Goal: Entertainment & Leisure: Consume media (video, audio)

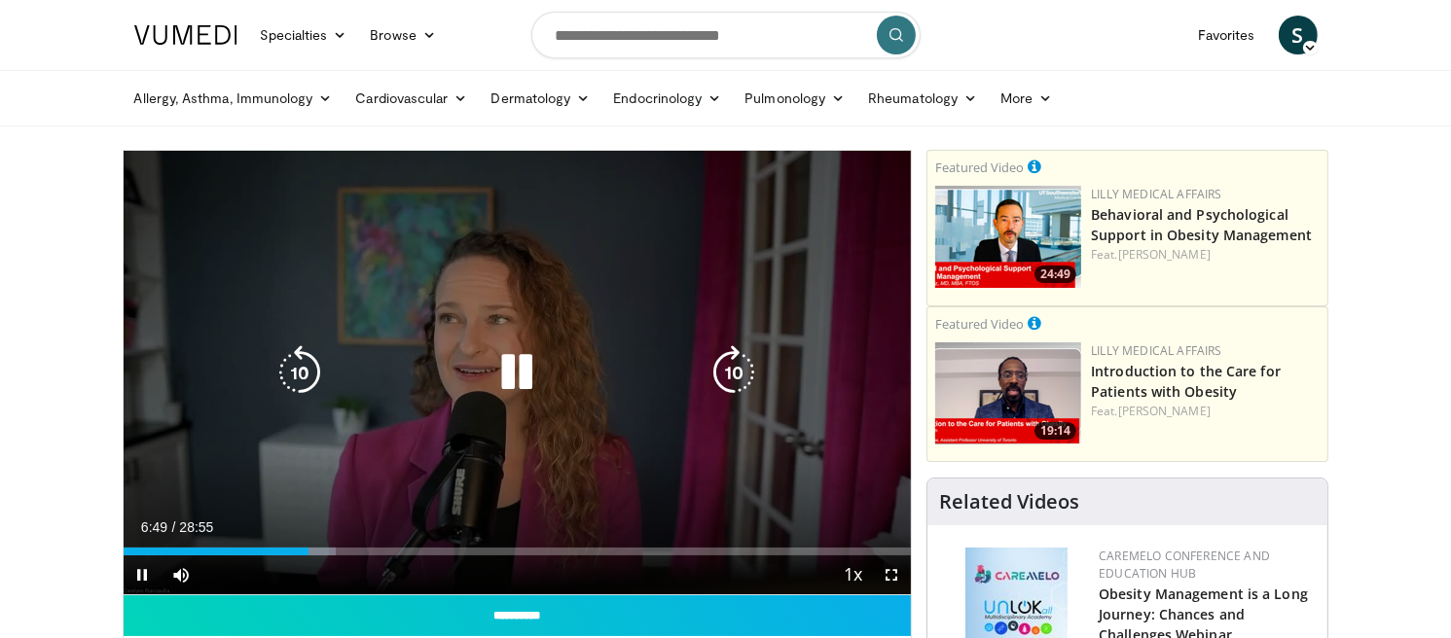
click at [521, 373] on icon "Video Player" at bounding box center [516, 372] width 54 height 54
click at [510, 371] on icon "Video Player" at bounding box center [516, 372] width 54 height 54
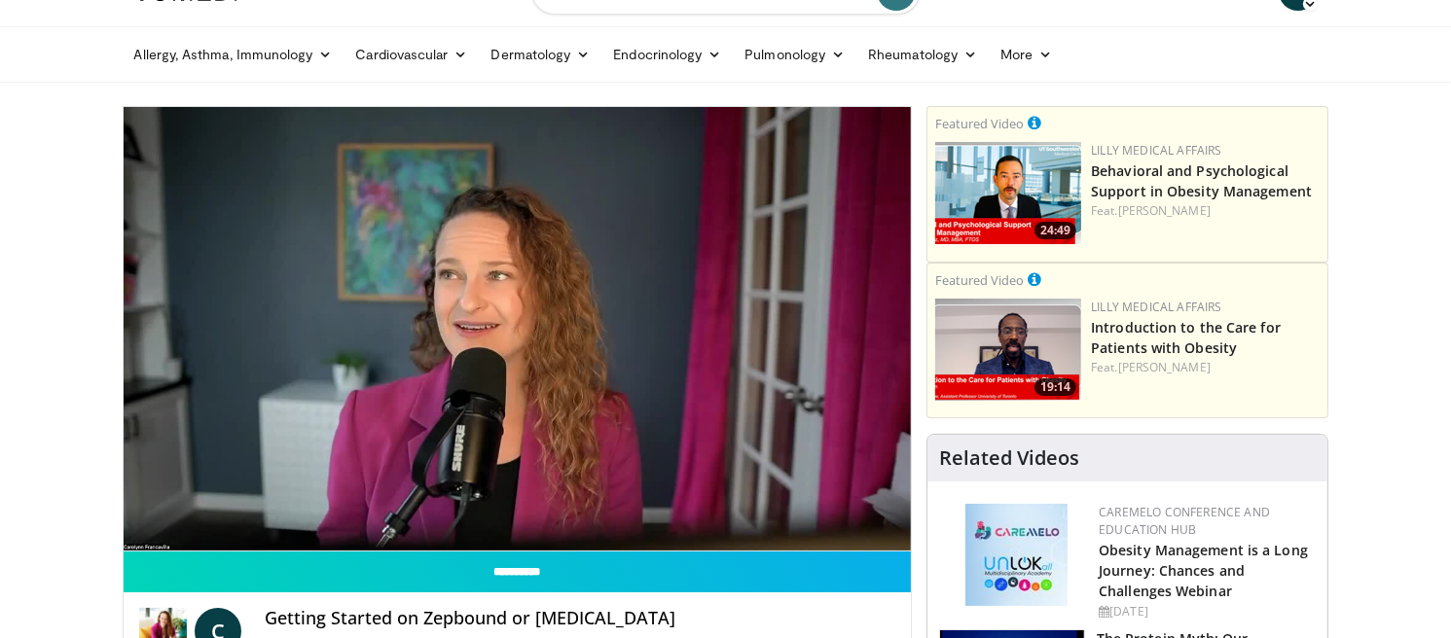
scroll to position [53, 0]
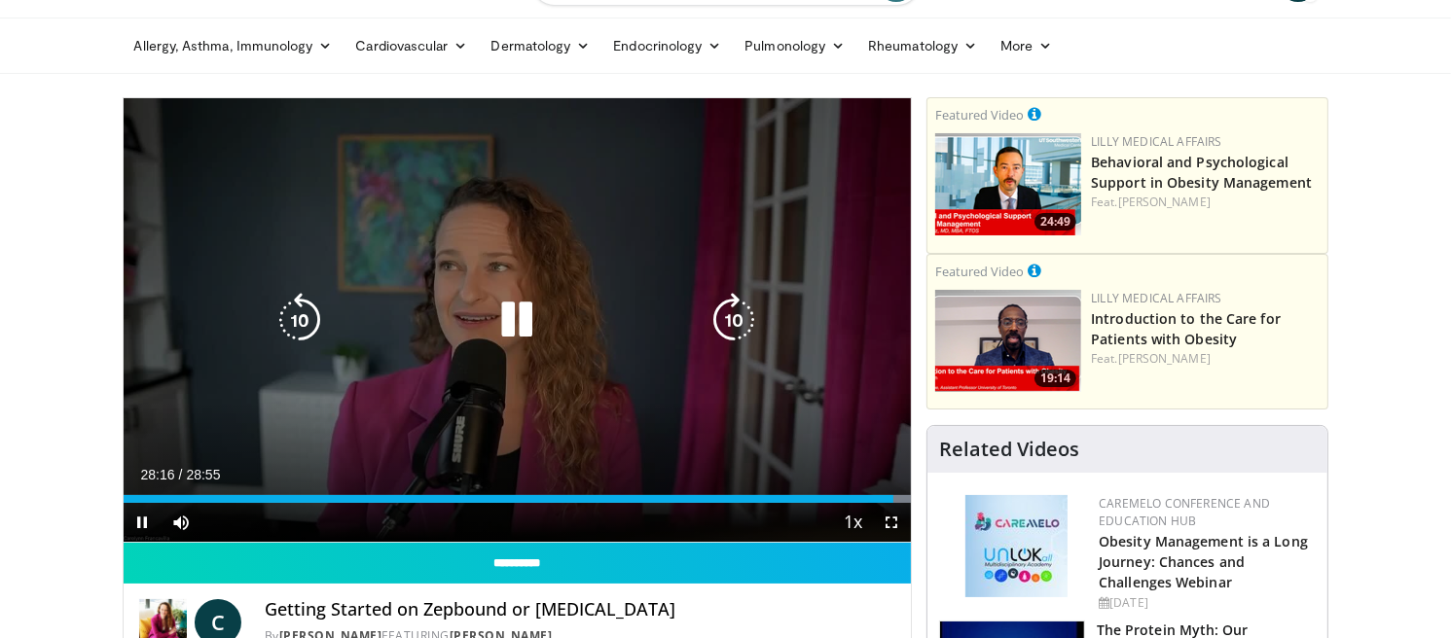
click at [521, 318] on icon "Video Player" at bounding box center [516, 320] width 54 height 54
